Goal: Navigation & Orientation: Find specific page/section

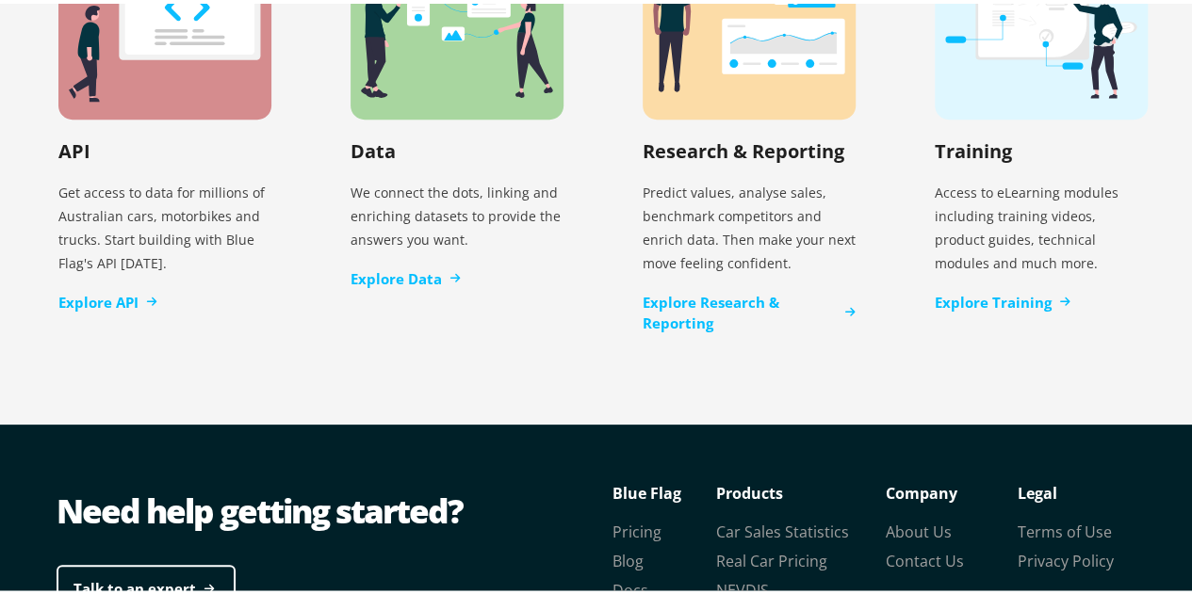
scroll to position [4018, 0]
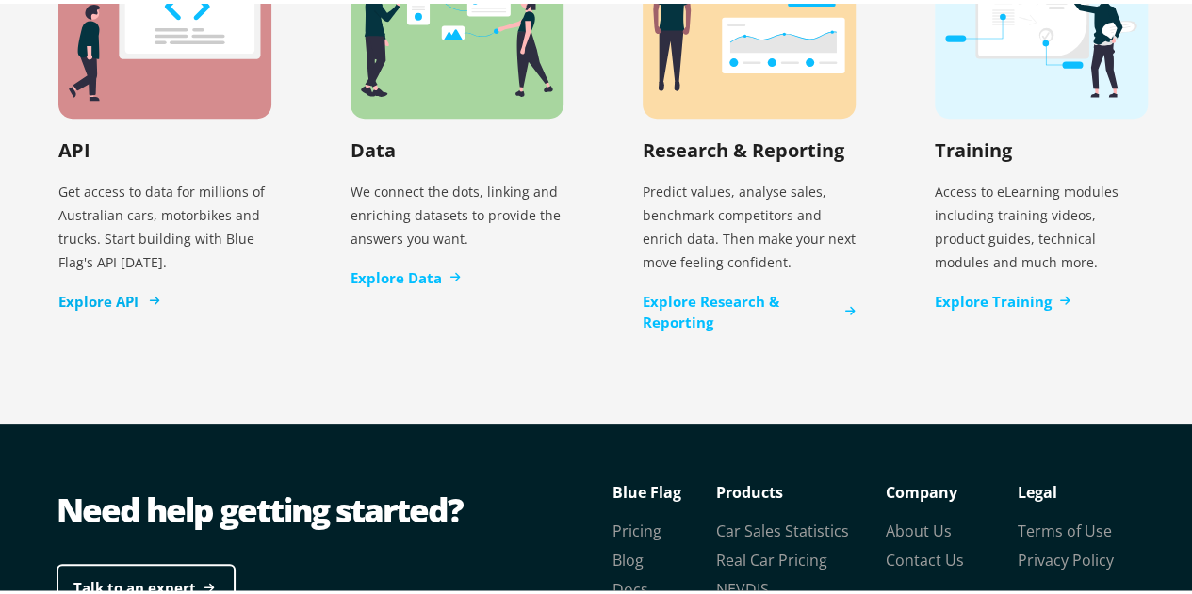
click at [122, 287] on link "Explore API" at bounding box center [107, 298] width 99 height 22
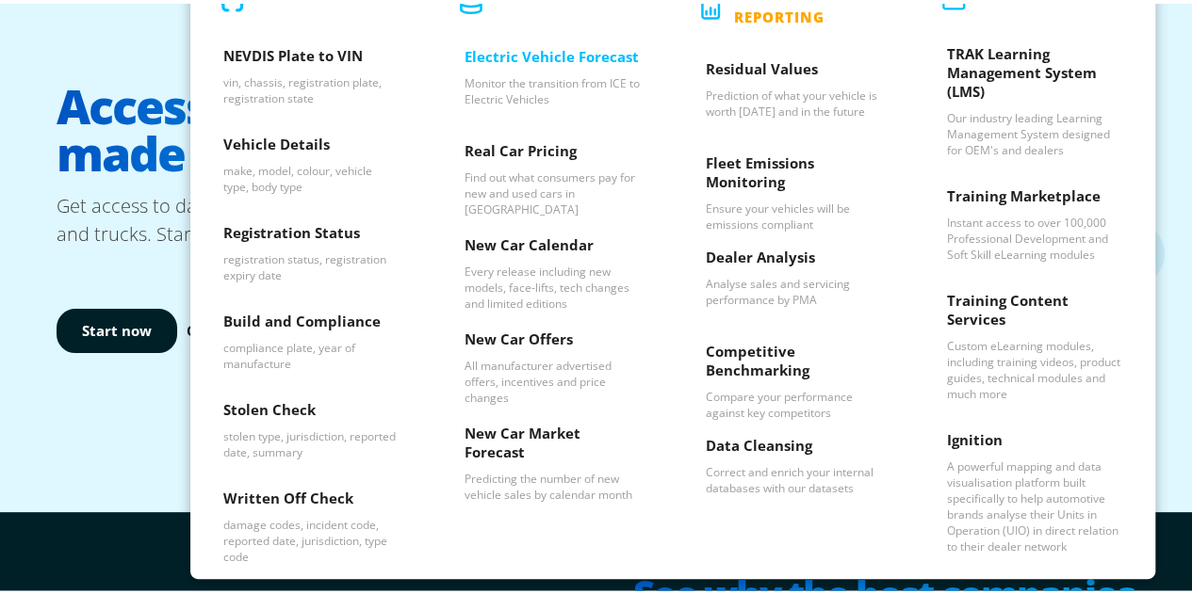
scroll to position [111, 0]
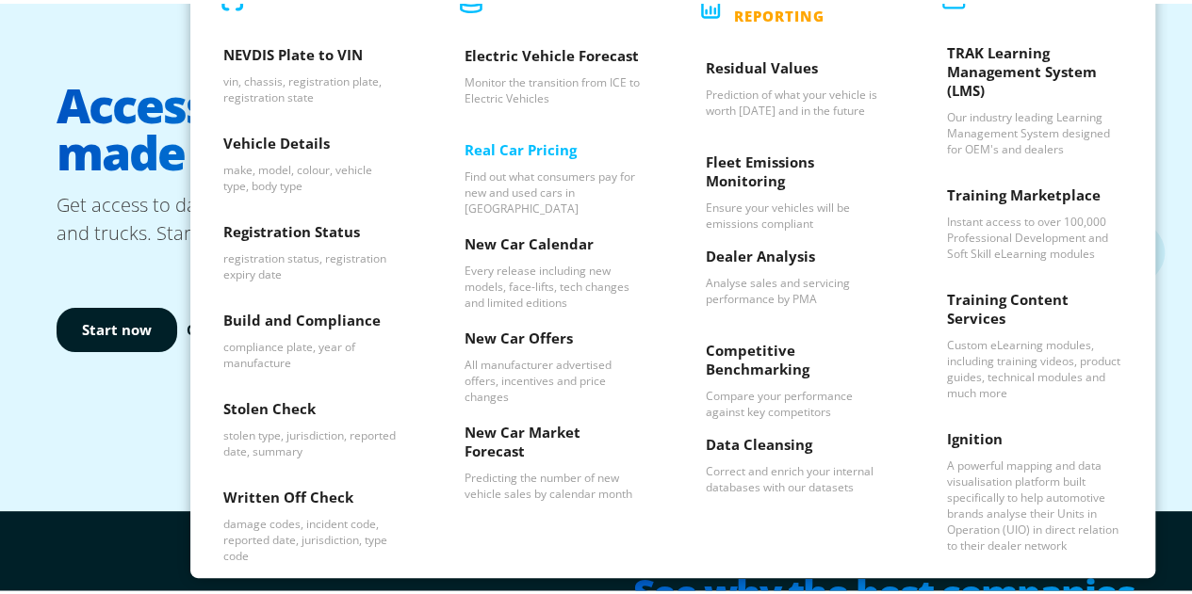
click at [545, 151] on h3 "Real Car Pricing" at bounding box center [551, 151] width 175 height 28
